Goal: Task Accomplishment & Management: Use online tool/utility

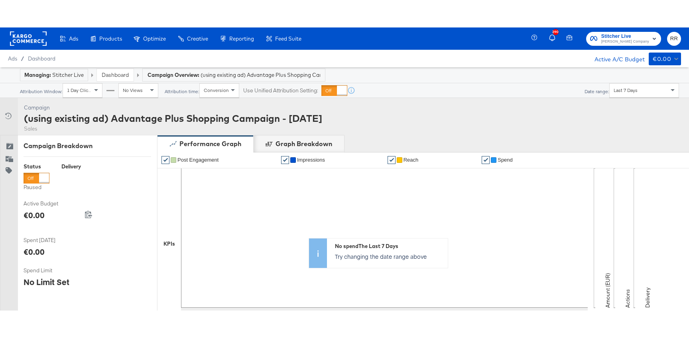
scroll to position [264, 0]
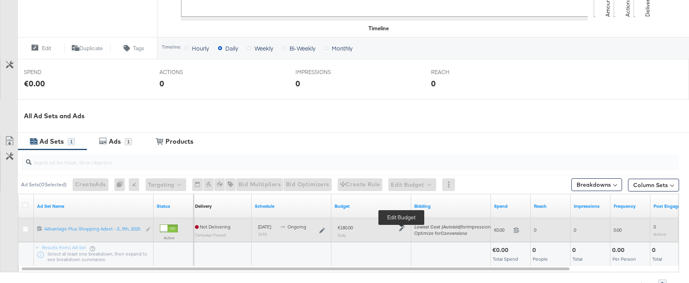
click at [402, 229] on icon at bounding box center [402, 229] width 6 height 6
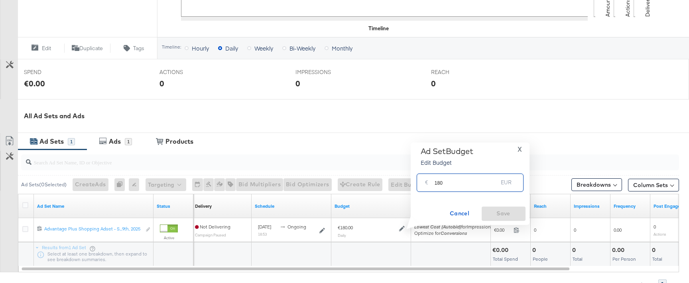
click at [448, 186] on input "180" at bounding box center [465, 179] width 63 height 17
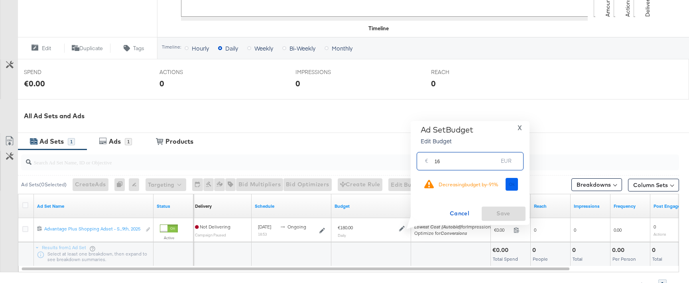
type input "16"
click at [510, 184] on span "Ok" at bounding box center [511, 185] width 6 height 6
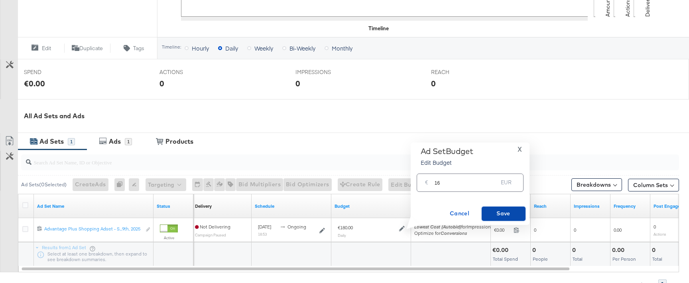
click at [485, 212] on span "Save" at bounding box center [503, 214] width 37 height 10
click at [451, 184] on input "16" at bounding box center [465, 179] width 63 height 17
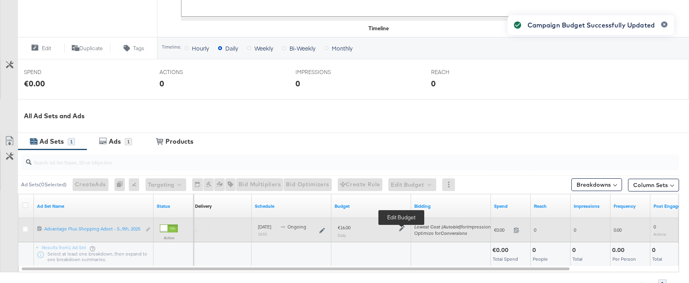
click at [400, 230] on icon at bounding box center [402, 229] width 6 height 6
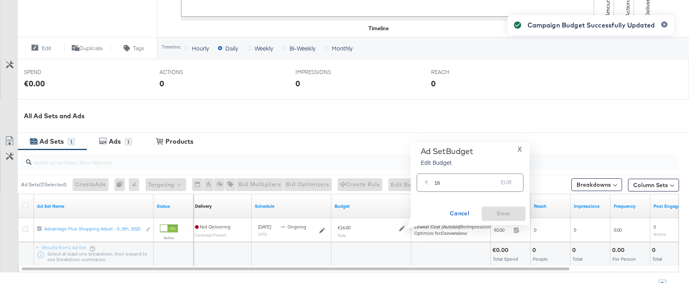
click at [452, 187] on input "16" at bounding box center [465, 179] width 63 height 17
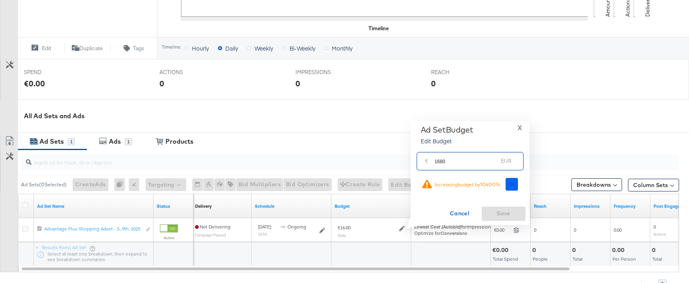
type input "1680"
click at [514, 184] on button "Ok" at bounding box center [511, 184] width 13 height 13
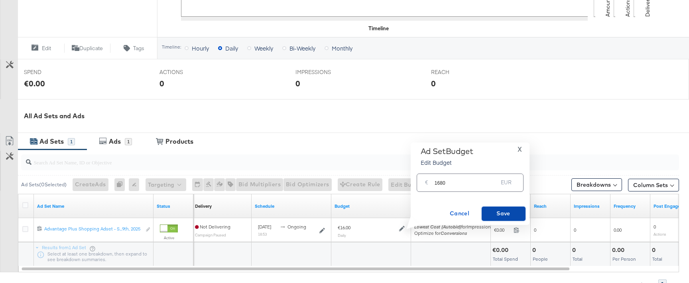
click at [510, 214] on span "Save" at bounding box center [503, 214] width 37 height 10
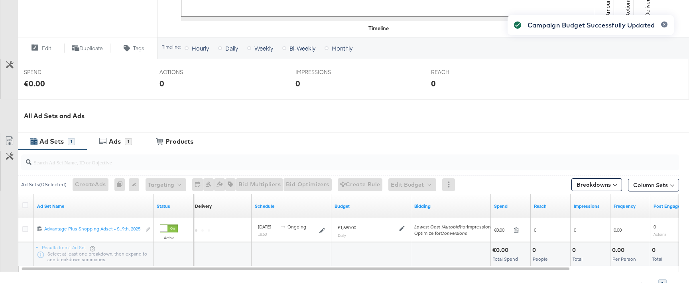
click at [661, 25] on button "button" at bounding box center [664, 25] width 6 height 6
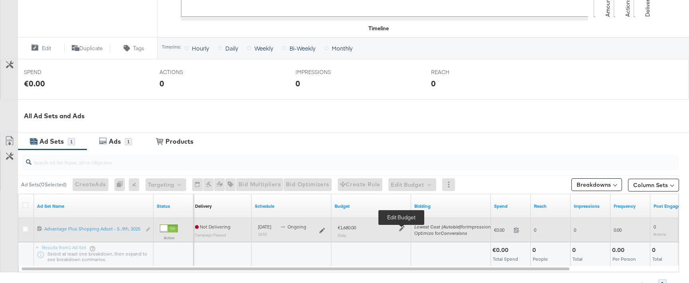
click at [400, 227] on icon at bounding box center [402, 229] width 6 height 6
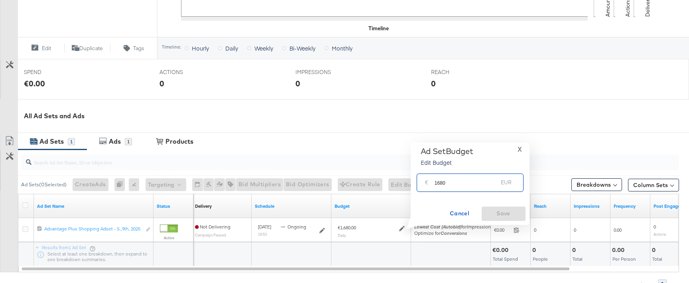
drag, startPoint x: 438, startPoint y: 182, endPoint x: 483, endPoint y: 182, distance: 45.4
click at [483, 182] on input "1680" at bounding box center [465, 179] width 63 height 17
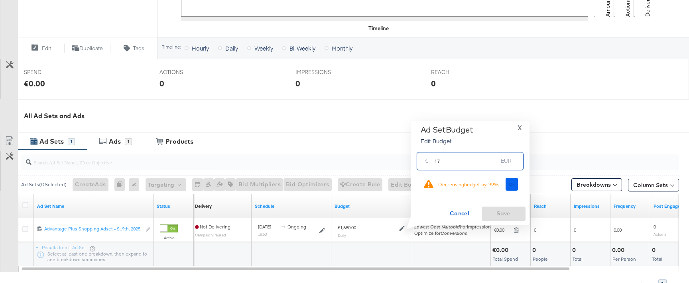
type input "17"
click at [512, 185] on span "Ok" at bounding box center [511, 185] width 6 height 6
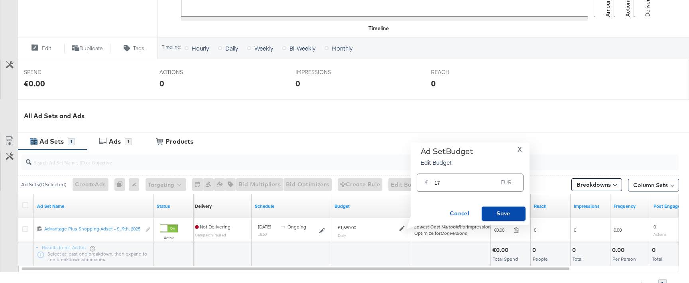
click at [499, 211] on span "Save" at bounding box center [503, 214] width 37 height 10
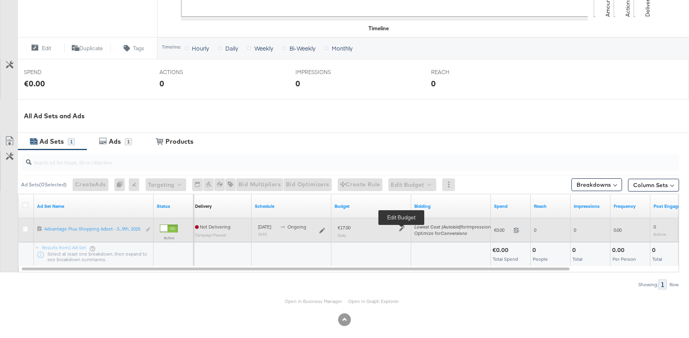
click at [402, 228] on icon at bounding box center [402, 229] width 6 height 6
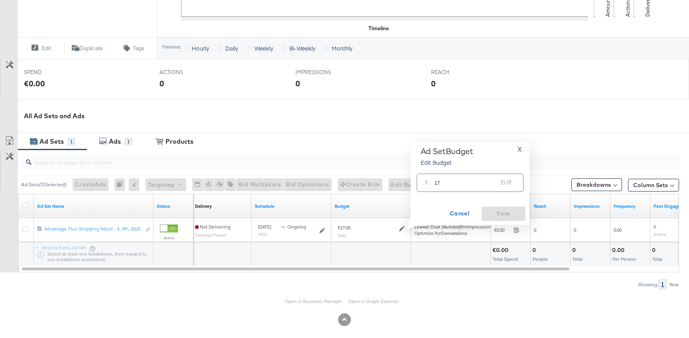
click at [444, 188] on input "17" at bounding box center [465, 179] width 63 height 17
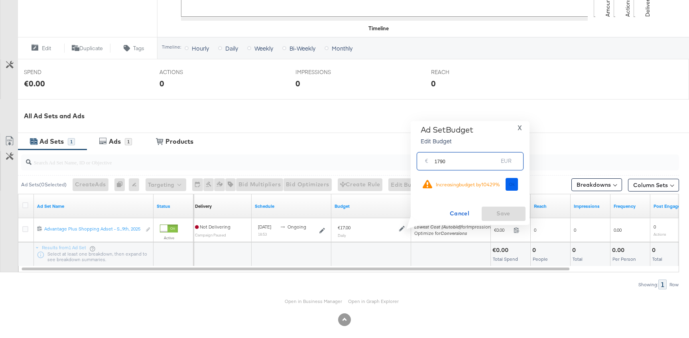
type input "1790"
click at [507, 187] on button "Ok" at bounding box center [511, 184] width 13 height 13
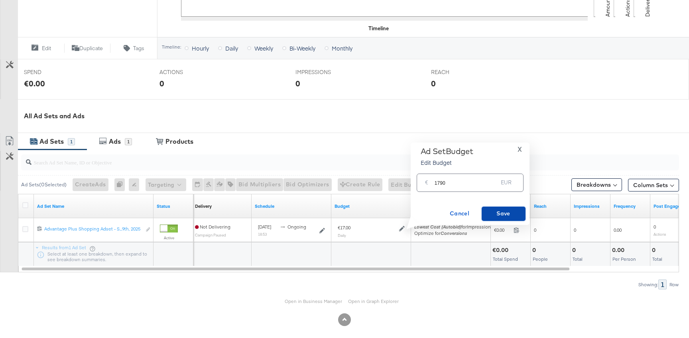
click at [509, 215] on span "Save" at bounding box center [503, 214] width 37 height 10
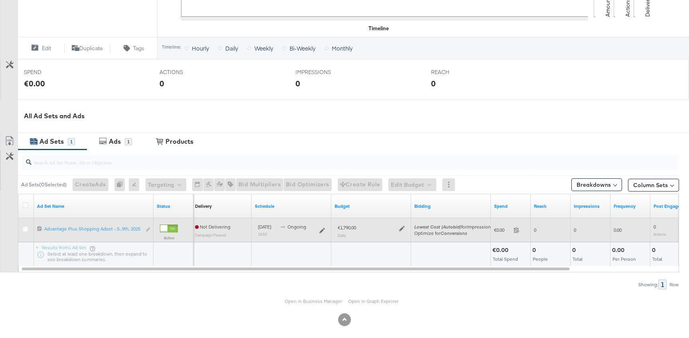
click at [398, 229] on div at bounding box center [401, 228] width 8 height 7
click at [403, 228] on icon at bounding box center [402, 229] width 6 height 6
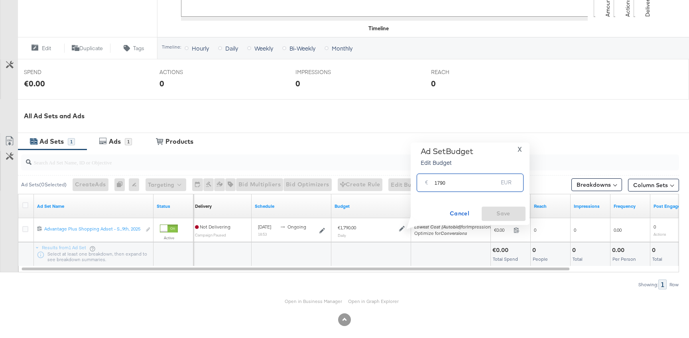
drag, startPoint x: 438, startPoint y: 181, endPoint x: 509, endPoint y: 185, distance: 71.1
click at [508, 185] on div "€ 1790 EUR" at bounding box center [469, 183] width 107 height 18
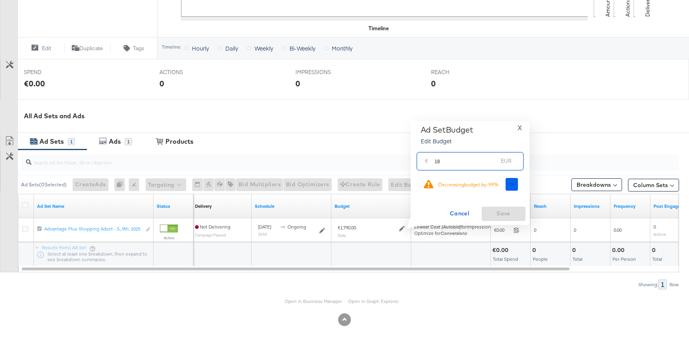
type input "18"
click at [510, 184] on span "Ok" at bounding box center [511, 185] width 6 height 6
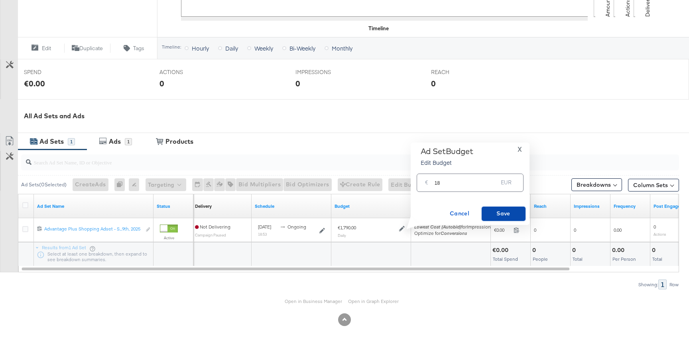
click at [506, 212] on span "Save" at bounding box center [503, 214] width 37 height 10
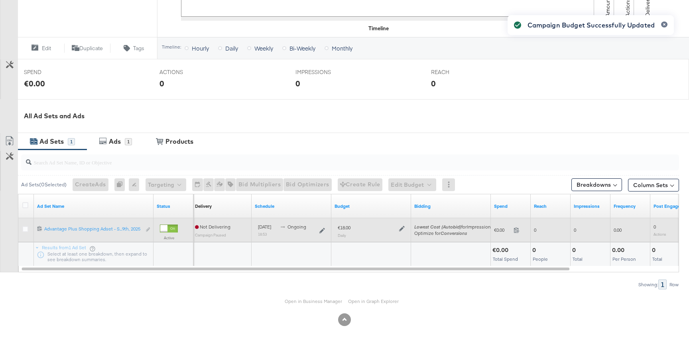
click at [398, 232] on div "€18.00 Daily" at bounding box center [371, 231] width 67 height 13
click at [402, 228] on icon at bounding box center [402, 229] width 6 height 6
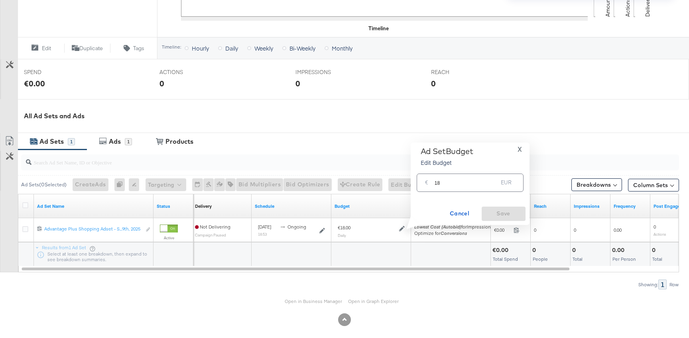
click at [457, 180] on input "18" at bounding box center [465, 179] width 63 height 17
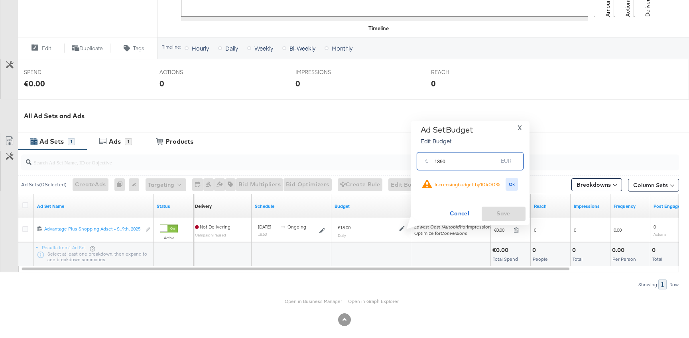
type input "1890"
click at [512, 174] on div "€ 1890 EUR" at bounding box center [469, 161] width 111 height 25
click at [512, 180] on button "Ok" at bounding box center [511, 184] width 13 height 13
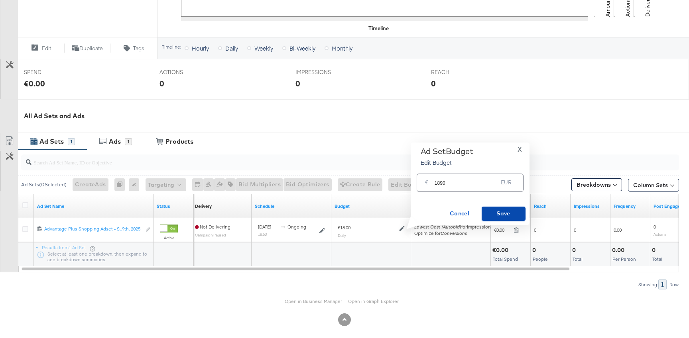
click at [512, 209] on span "Save" at bounding box center [503, 214] width 37 height 10
